Goal: Task Accomplishment & Management: Manage account settings

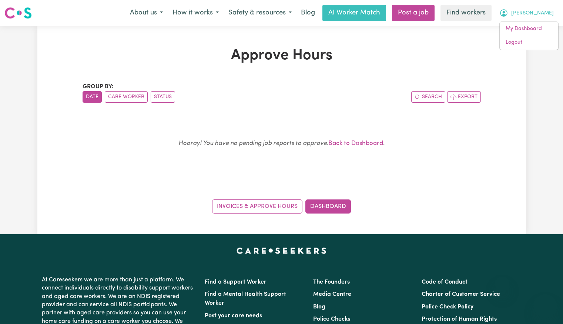
click at [536, 39] on link "Logout" at bounding box center [529, 43] width 59 height 14
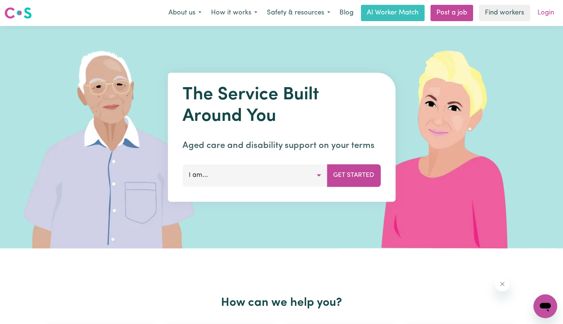
click at [545, 15] on link "Login" at bounding box center [546, 13] width 26 height 16
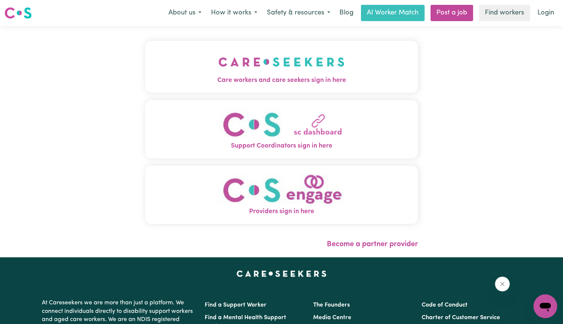
click at [212, 87] on button "Care workers and care seekers sign in here" at bounding box center [281, 67] width 273 height 52
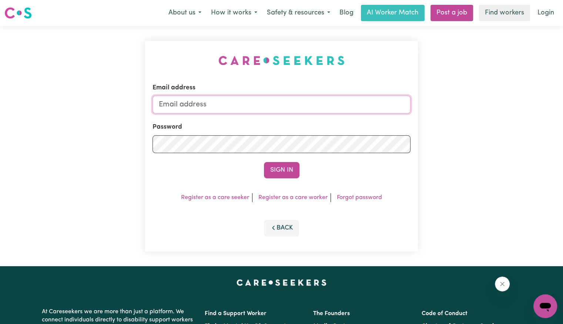
click at [237, 99] on input "Email address" at bounding box center [282, 105] width 258 height 18
drag, startPoint x: 198, startPoint y: 104, endPoint x: 534, endPoint y: 110, distance: 335.6
click at [529, 111] on div "Email address [EMAIL_ADDRESS][DOMAIN_NAME] Password Sign In Register as a care …" at bounding box center [281, 146] width 563 height 240
type input "[EMAIL_ADDRESS][DOMAIN_NAME]"
click at [264, 162] on button "Sign In" at bounding box center [282, 170] width 36 height 16
